Goal: Task Accomplishment & Management: Manage account settings

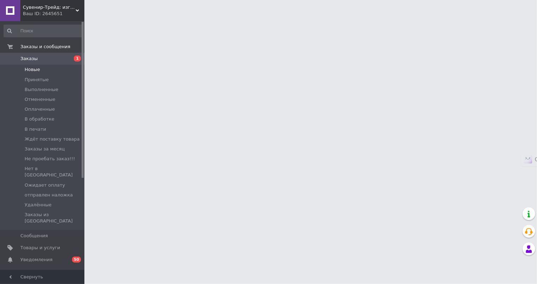
click at [44, 71] on li "Новые" at bounding box center [43, 70] width 86 height 10
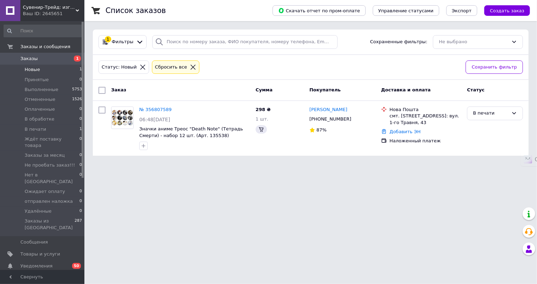
click at [46, 70] on li "Новые 1" at bounding box center [43, 70] width 86 height 10
click at [28, 80] on span "Принятые" at bounding box center [37, 80] width 24 height 6
click at [30, 70] on span "Новые" at bounding box center [32, 69] width 15 height 6
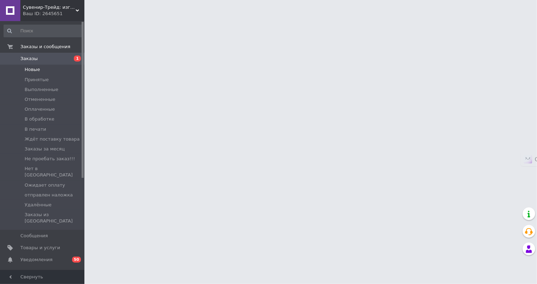
click at [32, 72] on span "Новые" at bounding box center [32, 69] width 15 height 6
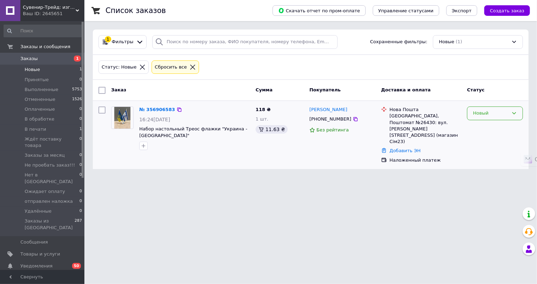
click at [480, 115] on div "Новый" at bounding box center [491, 113] width 36 height 7
click at [475, 127] on li "Принят" at bounding box center [494, 128] width 55 height 13
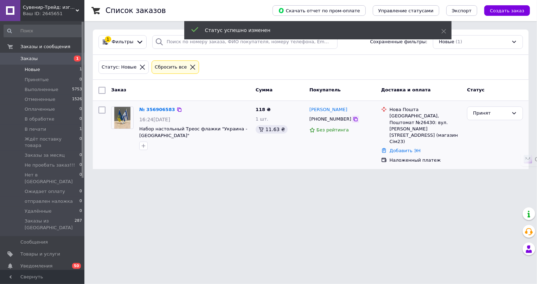
click at [353, 120] on icon at bounding box center [356, 119] width 6 height 6
